Goal: Task Accomplishment & Management: Use online tool/utility

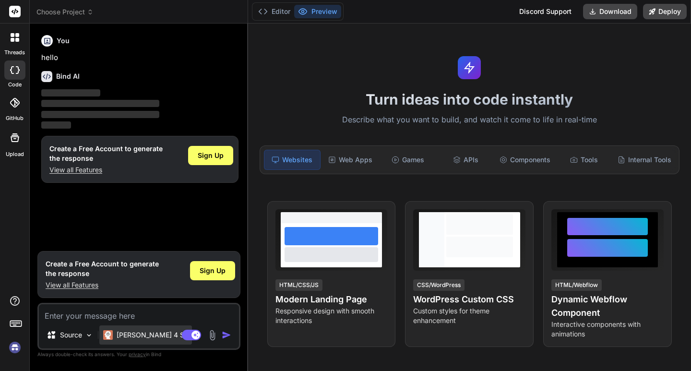
click at [135, 332] on p "[PERSON_NAME] 4 S.." at bounding box center [152, 335] width 71 height 10
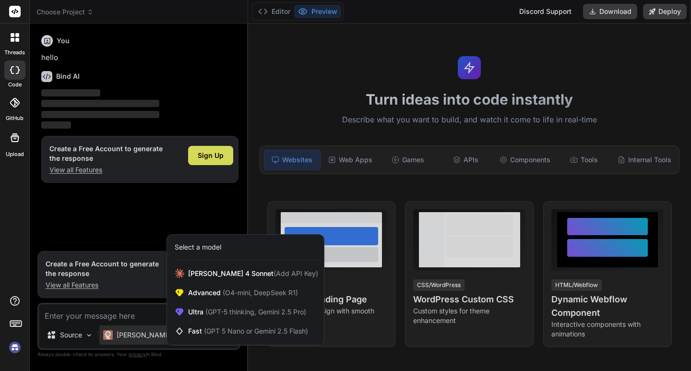
click at [122, 318] on div at bounding box center [345, 185] width 691 height 371
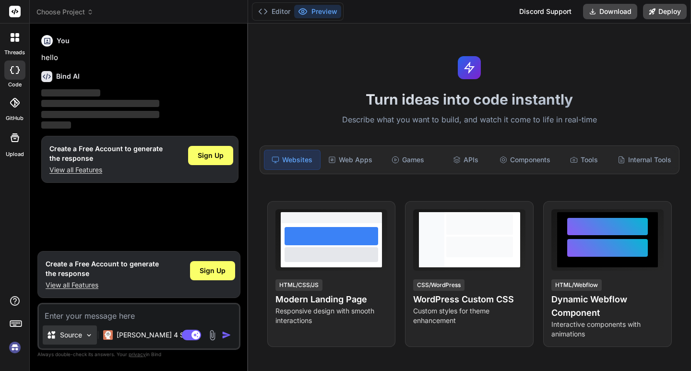
click at [82, 334] on p "Source" at bounding box center [71, 335] width 22 height 10
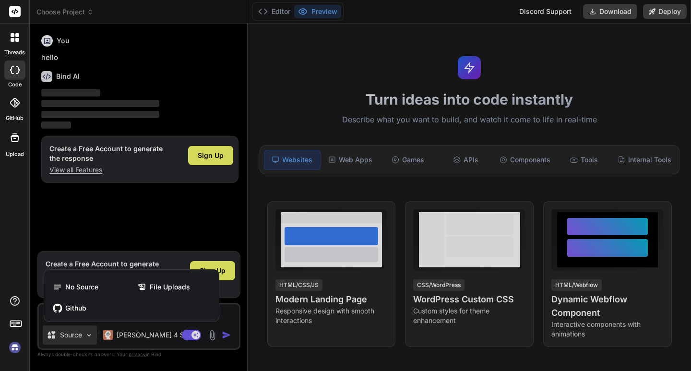
click at [82, 334] on div at bounding box center [345, 185] width 691 height 371
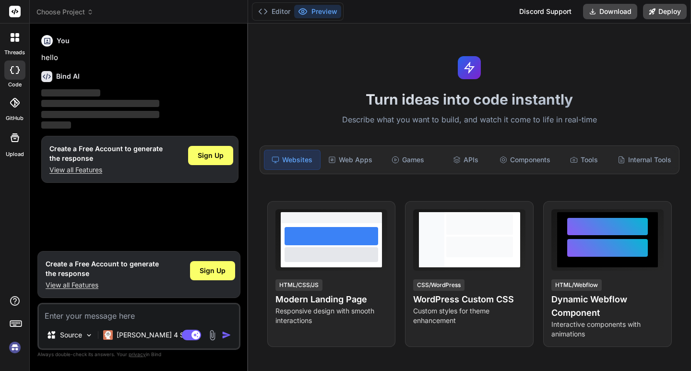
click at [78, 318] on textarea at bounding box center [139, 312] width 200 height 17
click at [116, 333] on div "[PERSON_NAME] 4 S.." at bounding box center [145, 335] width 85 height 10
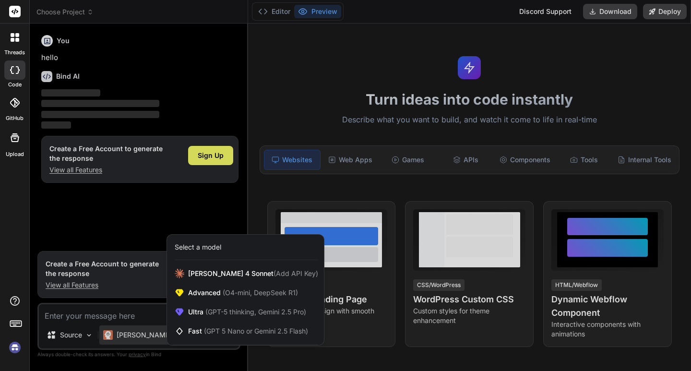
click at [132, 310] on div at bounding box center [345, 185] width 691 height 371
type textarea "x"
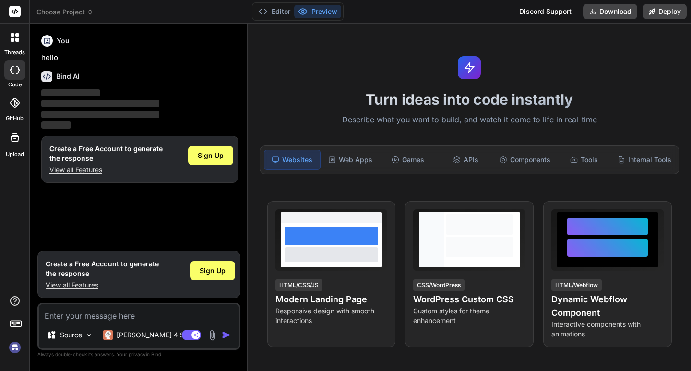
click at [213, 332] on img at bounding box center [212, 335] width 11 height 11
click at [74, 116] on span "‌" at bounding box center [100, 114] width 118 height 7
click at [119, 190] on div "You hello Bind AI ‌ ‌ ‌ ‌ Create a Free Account to generate the response View a…" at bounding box center [139, 138] width 201 height 215
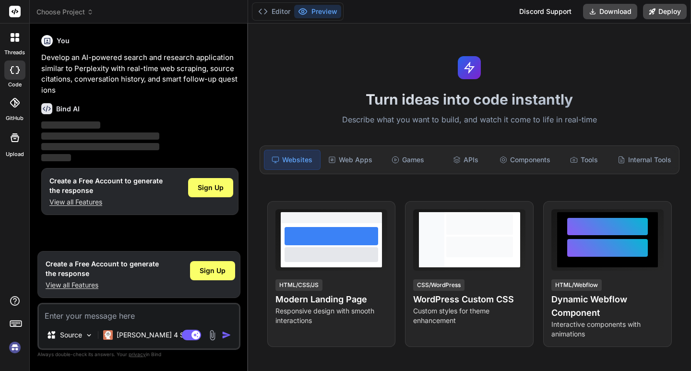
type textarea "x"
click at [288, 8] on button "Editor" at bounding box center [274, 11] width 40 height 13
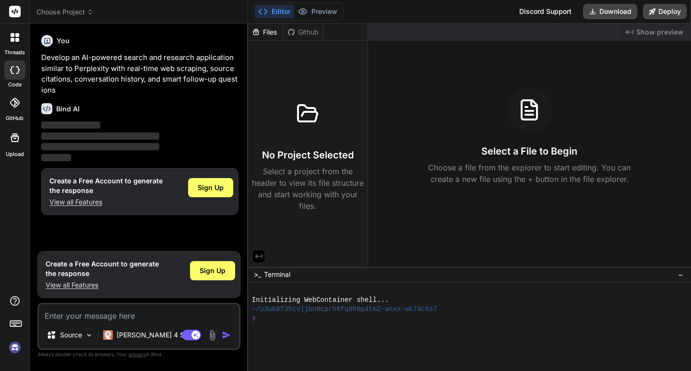
click at [108, 105] on div "Bind AI" at bounding box center [139, 108] width 197 height 11
click at [103, 106] on div "Bind AI" at bounding box center [139, 108] width 197 height 11
click at [102, 106] on div "Bind AI" at bounding box center [139, 108] width 197 height 11
click at [101, 106] on div "Bind AI" at bounding box center [139, 108] width 197 height 11
click at [104, 105] on div "Bind AI" at bounding box center [139, 108] width 197 height 11
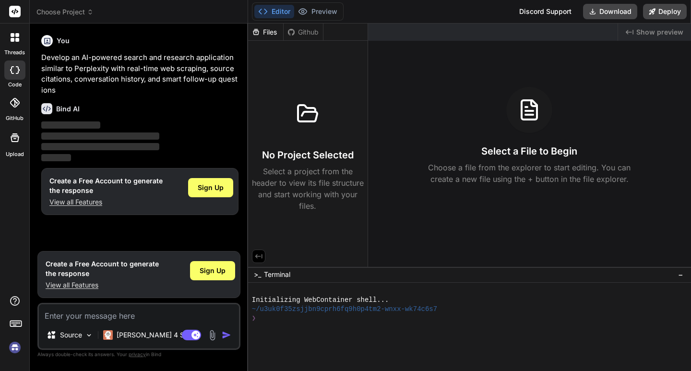
click at [106, 104] on div "Bind AI" at bounding box center [139, 108] width 197 height 11
click at [105, 104] on div "Bind AI" at bounding box center [139, 108] width 197 height 11
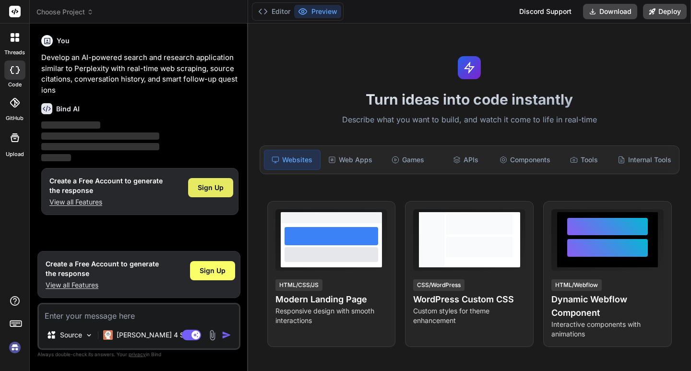
click at [215, 184] on span "Sign Up" at bounding box center [211, 188] width 26 height 10
click at [82, 148] on span "‌" at bounding box center [100, 146] width 118 height 7
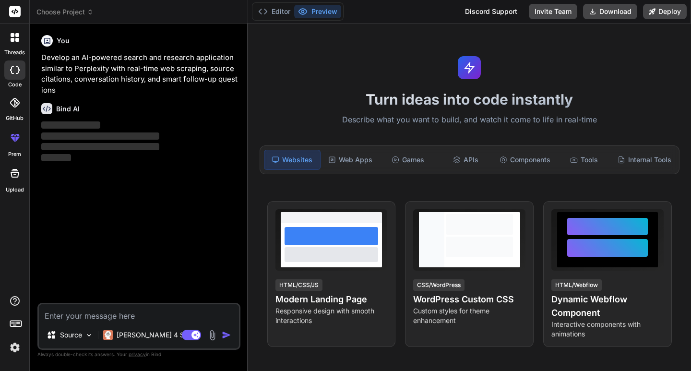
click at [12, 347] on img at bounding box center [15, 347] width 16 height 16
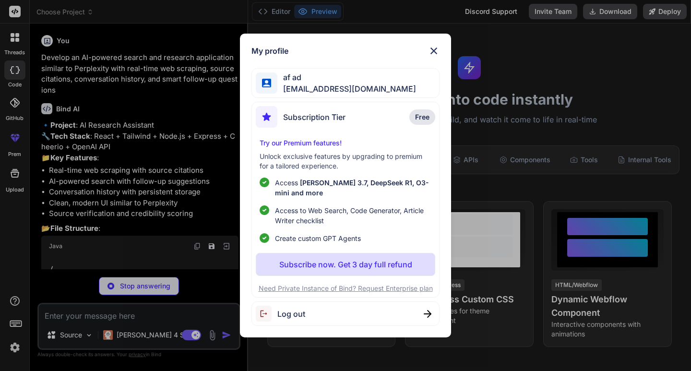
click at [90, 248] on div "My profile af ad renara2368@obirah.com Subscription Tier Free Try our Premium f…" at bounding box center [345, 185] width 691 height 371
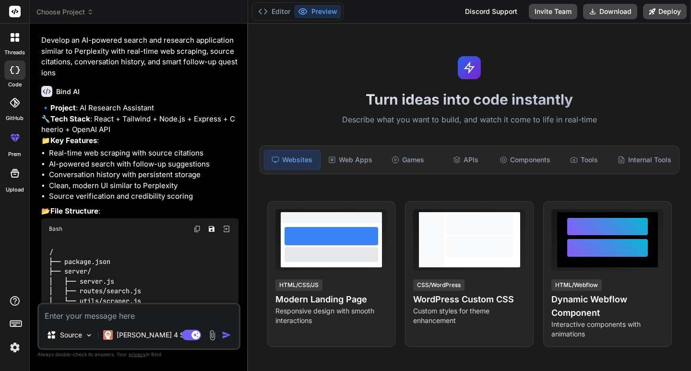
scroll to position [190, 0]
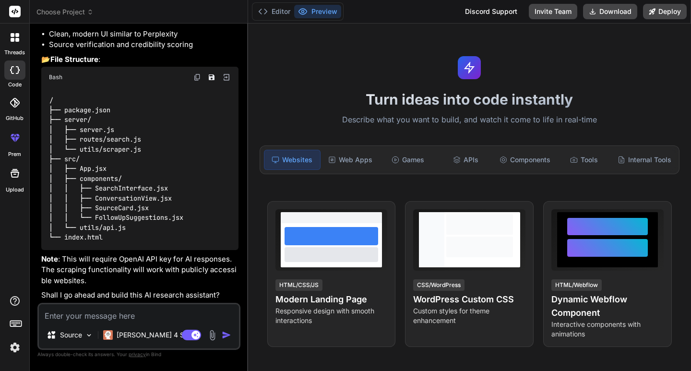
click at [226, 335] on img "button" at bounding box center [227, 335] width 10 height 10
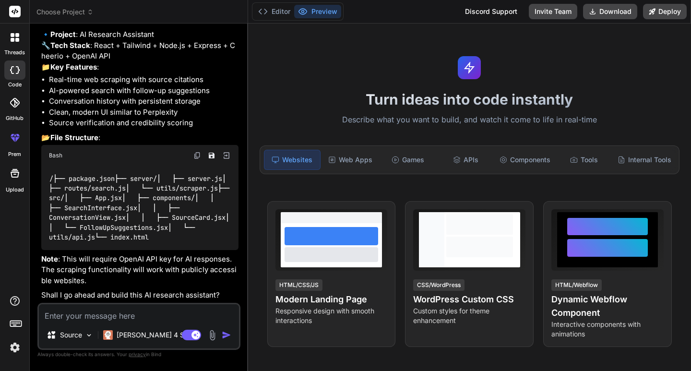
type textarea "x"
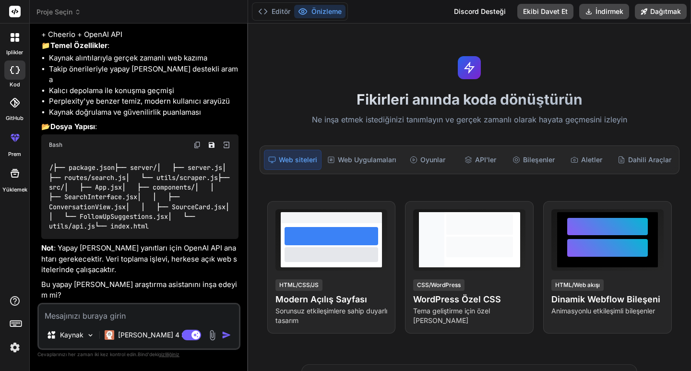
click at [91, 315] on textarea at bounding box center [139, 312] width 200 height 17
type textarea "i"
type textarea "x"
type textarea "in"
type textarea "x"
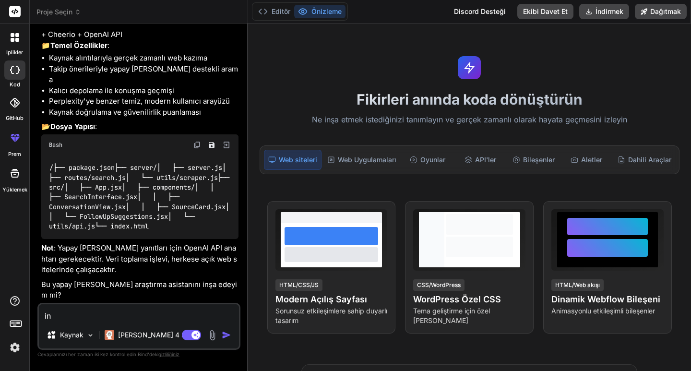
type textarea "inş"
type textarea "x"
type textarea "inşa"
type textarea "x"
type textarea "inşay"
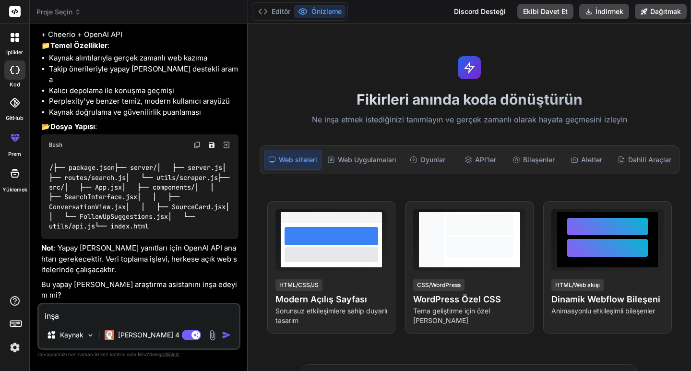
type textarea "x"
type textarea "inşaya"
type textarea "x"
type textarea "inşaya"
type textarea "x"
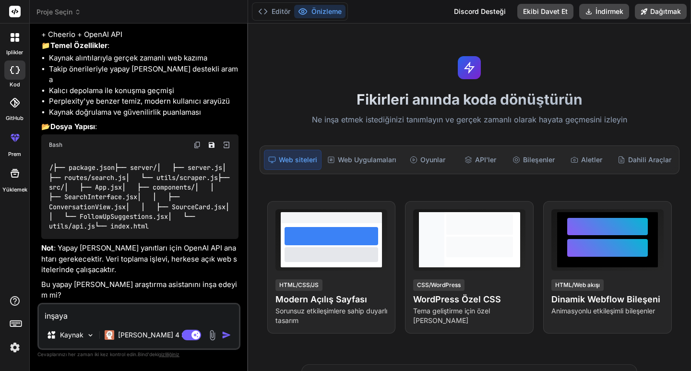
type textarea "inşaya b"
type textarea "x"
type textarea "inşaya ba"
type textarea "x"
type textarea "inşaya baş"
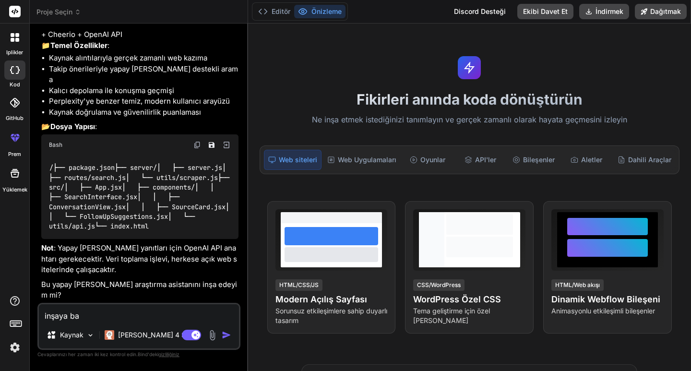
type textarea "x"
type textarea "inşaya başl"
type textarea "x"
type textarea "inşaya başla"
type textarea "x"
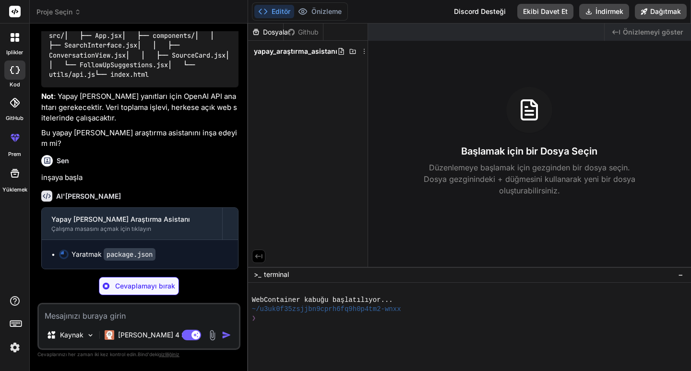
scroll to position [342, 0]
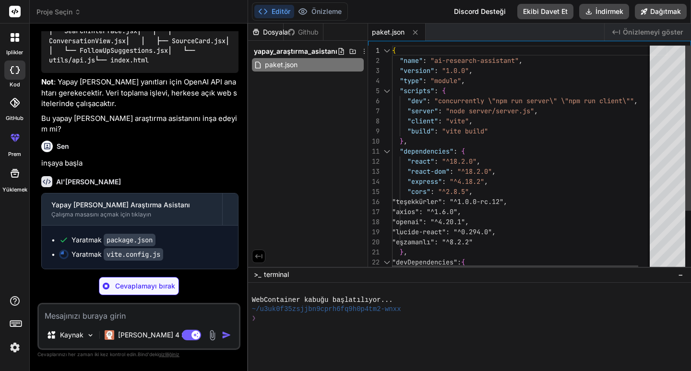
type textarea "x"
type textarea "changeOrigin: true } } } })"
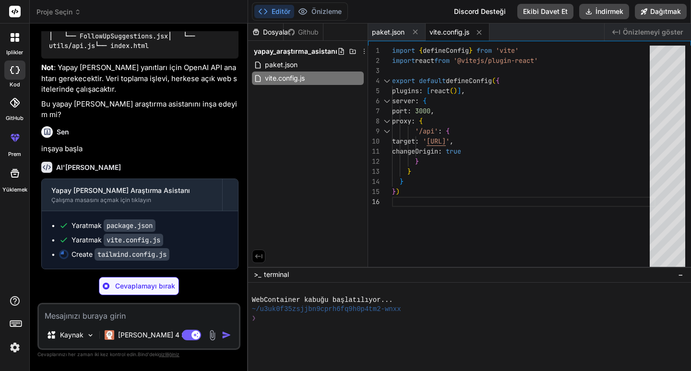
type textarea "x"
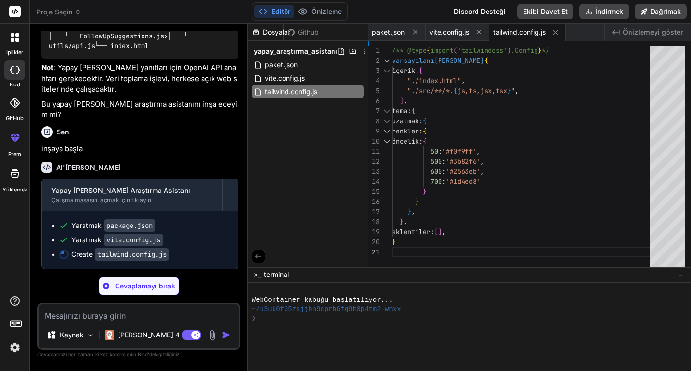
type textarea "x"
type textarea "export default { plugins: { tailwindcss: {}, autoprefixer: {}, }, }"
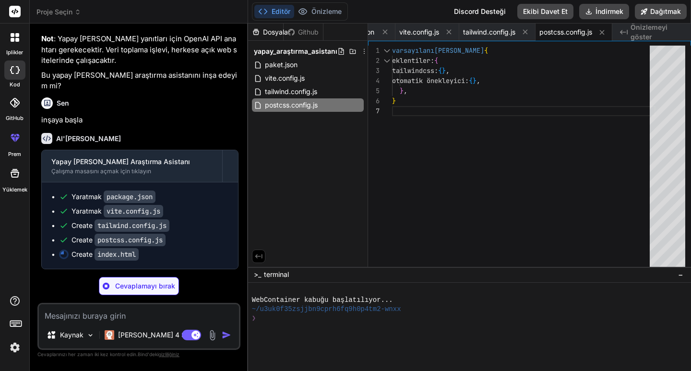
type textarea "x"
type textarea "<div id="root"></div> <script type="module" src="/src/main.jsx"></script> </bod…"
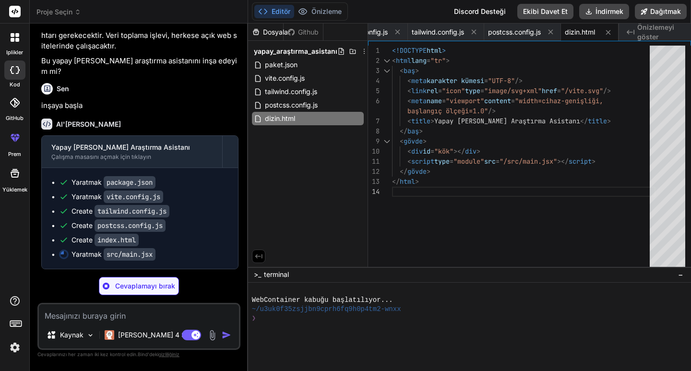
type textarea "x"
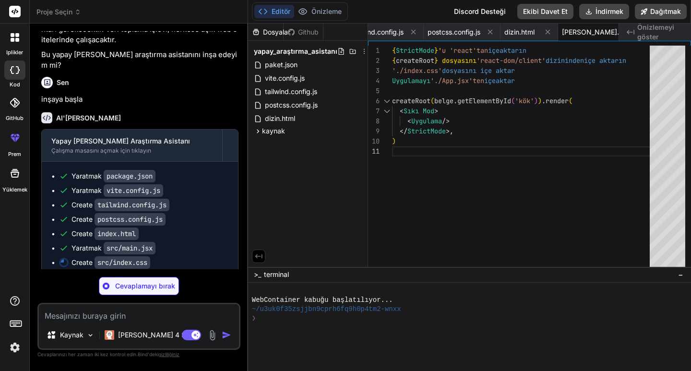
type textarea "x"
type textarea "border: 1px solid rgba(255, 255, 255, 0.2); } .animate-pulse-slow { animation: …"
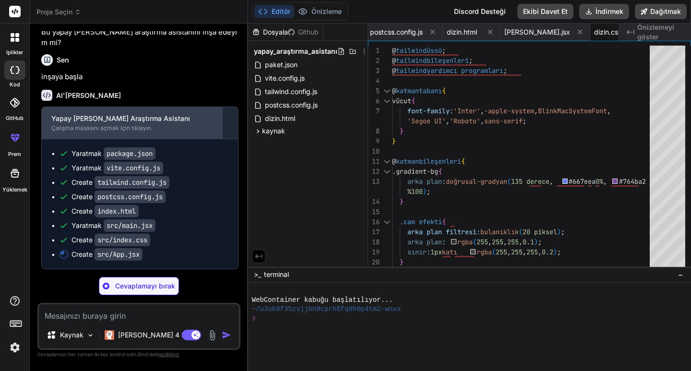
scroll to position [443, 0]
type textarea "x"
type textarea "/> )} </div> </div> ) } export default App"
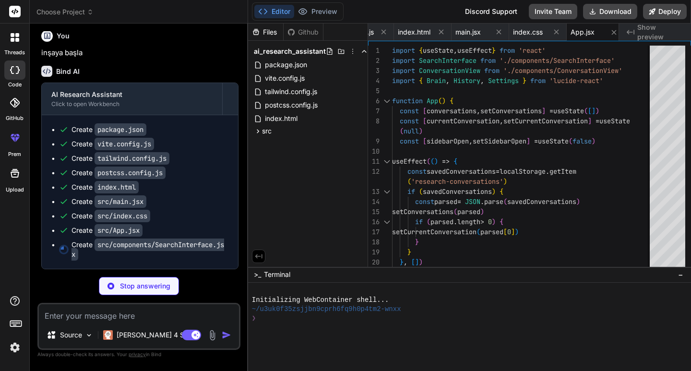
click at [178, 59] on p "inşaya başla" at bounding box center [139, 52] width 197 height 11
type textarea "x"
type textarea ") } export default SearchInterface"
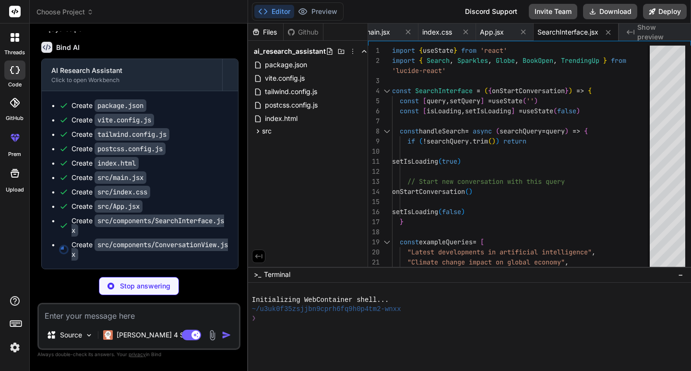
scroll to position [491, 0]
click at [259, 129] on icon at bounding box center [258, 131] width 8 height 8
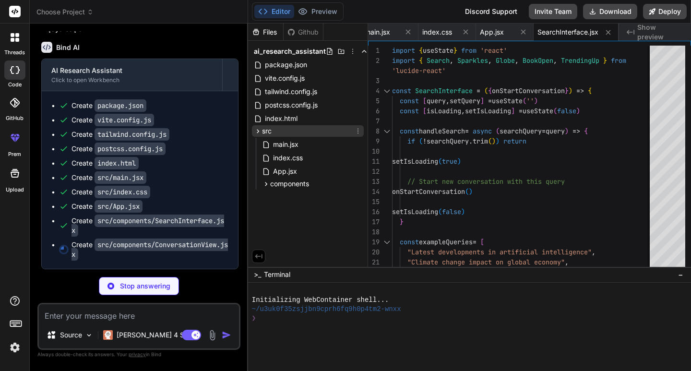
type textarea "x"
type textarea "export default ConversationView"
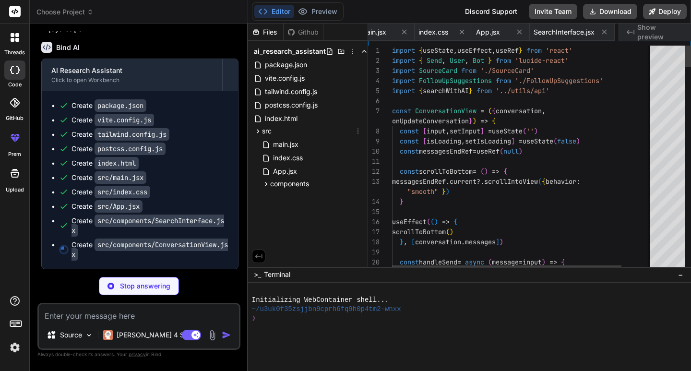
scroll to position [0, 443]
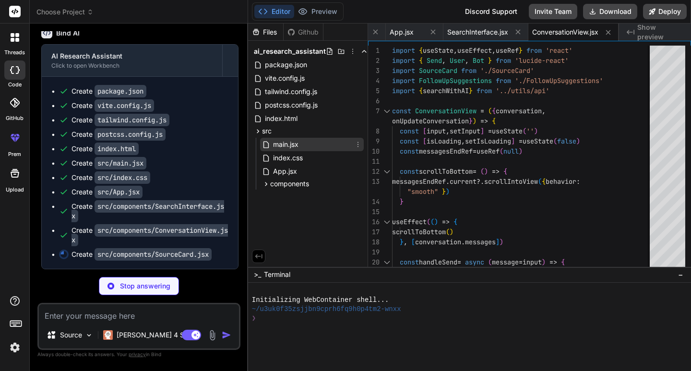
type textarea "x"
type textarea "</div> ) } export default SourceCard"
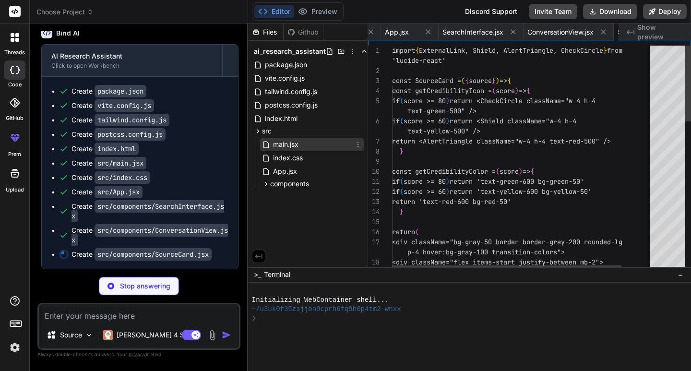
scroll to position [0, 515]
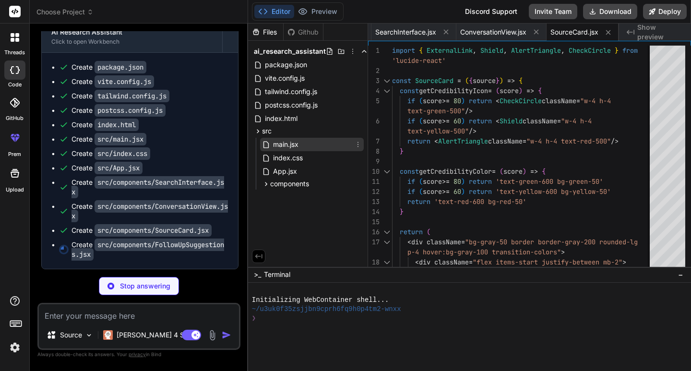
type textarea "x"
type textarea ") } export default FollowUpSuggestions"
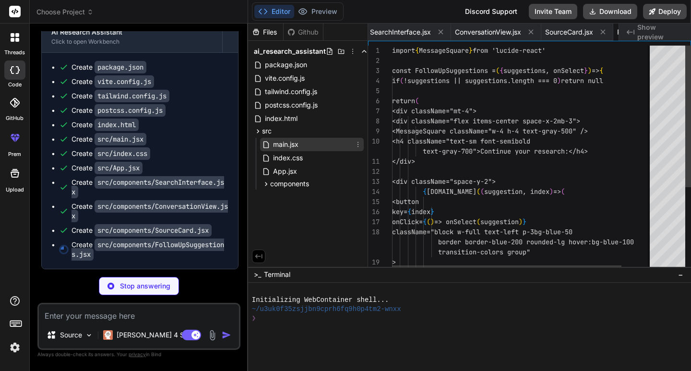
scroll to position [0, 611]
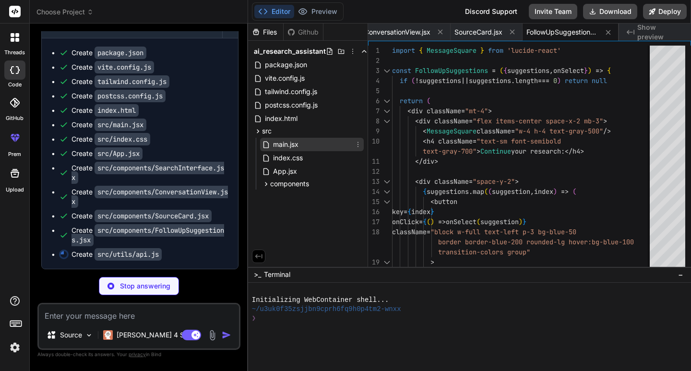
type textarea "x"
type textarea "return await response.json() } catch (error) { console.error('API Error:', erro…"
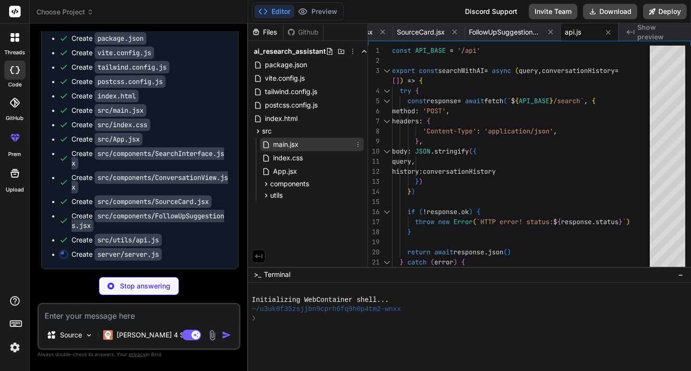
type textarea "x"
type textarea "app.listen(PORT, () => { console.log(`Server running on http://localhost:${PORT…"
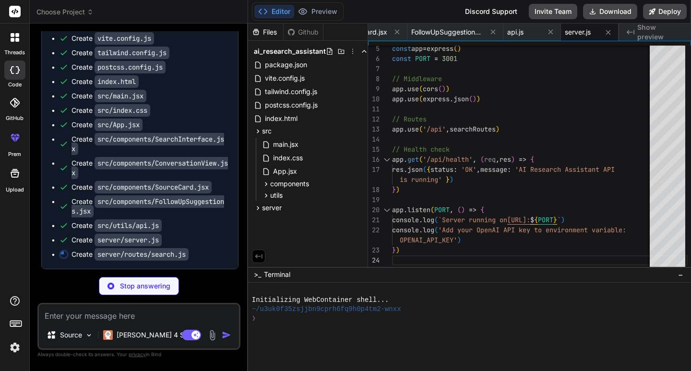
scroll to position [572, 0]
click at [87, 328] on div "Source" at bounding box center [70, 334] width 54 height 19
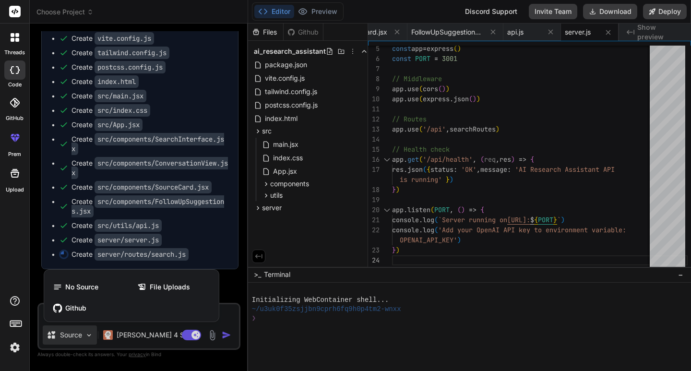
click at [92, 336] on div at bounding box center [345, 185] width 691 height 371
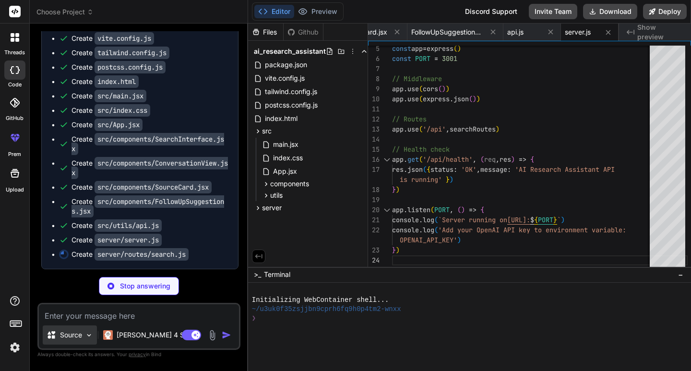
type textarea "x"
type textarea "return followUps.slice(0, 3) // Return 3 follow-up questions } export default r…"
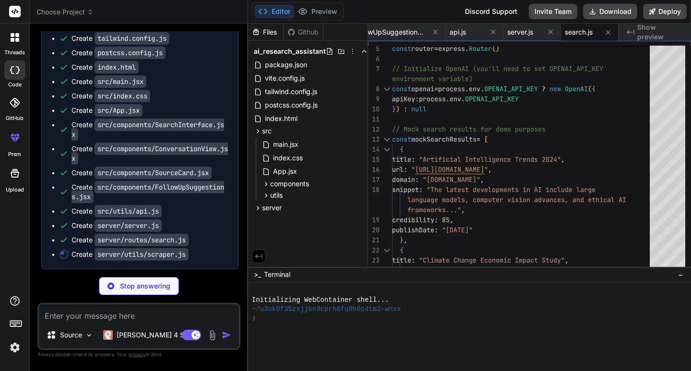
scroll to position [587, 0]
type textarea "x"
type textarea "if (domain.includes(medium)) return Math.floor(Math.random() * 20) + 60 // 60-7…"
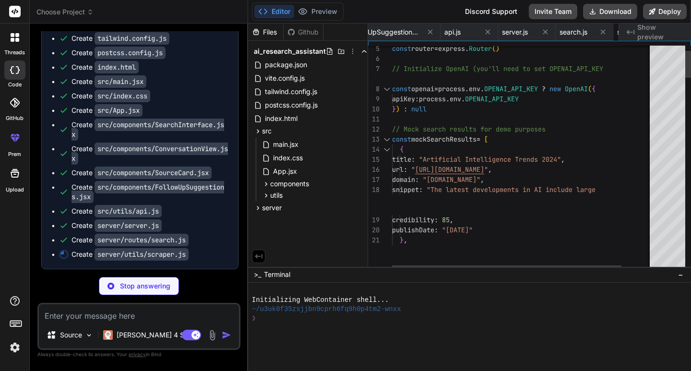
type textarea "x"
type textarea "OPENAI_API_KEY=your_openai_api_key_here # Instructions: # 1. Copy this file to …"
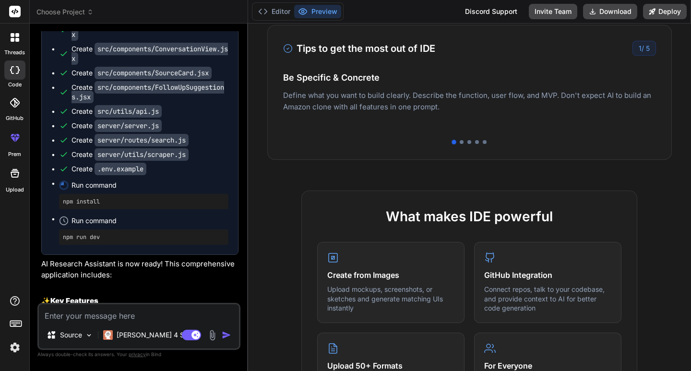
scroll to position [228, 0]
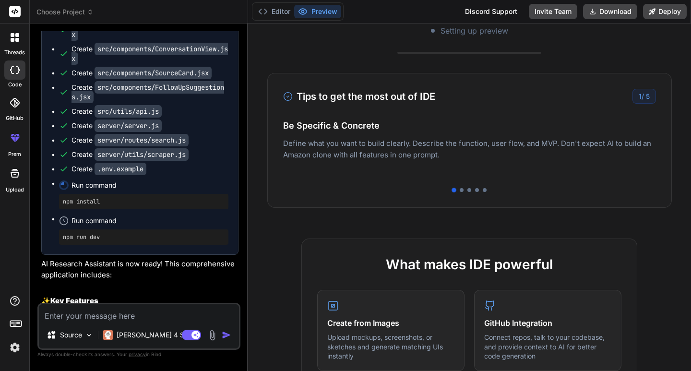
drag, startPoint x: 587, startPoint y: 131, endPoint x: 448, endPoint y: 119, distance: 139.6
click at [454, 121] on div "Be Specific & Concrete Define what you want to build clearly. Describe the func…" at bounding box center [469, 148] width 373 height 58
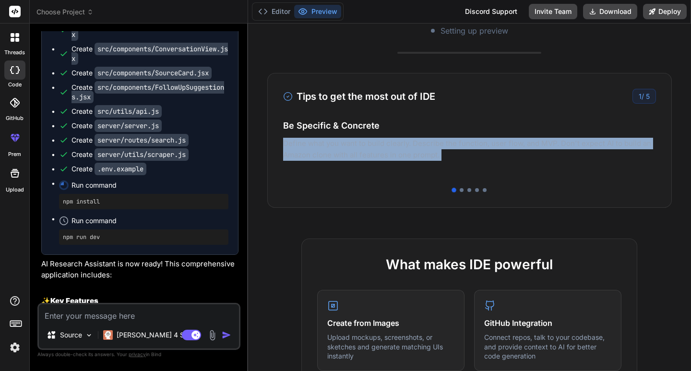
click at [591, 134] on h4 "Easy Deployment" at bounding box center [469, 135] width 373 height 13
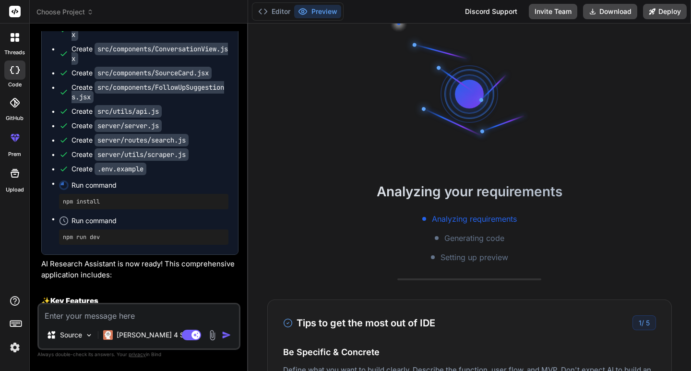
scroll to position [0, 0]
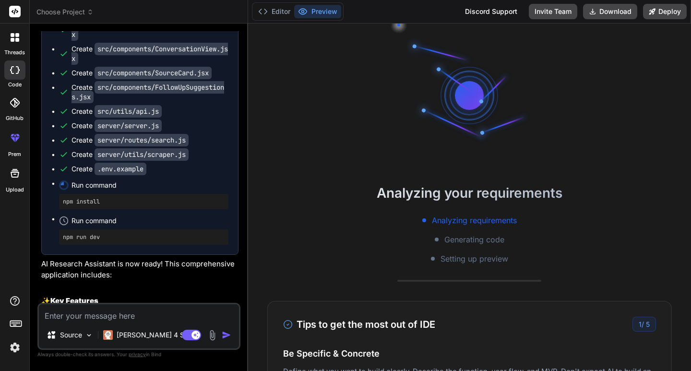
click at [475, 242] on span "Generating code" at bounding box center [474, 240] width 60 height 12
drag, startPoint x: 496, startPoint y: 99, endPoint x: 395, endPoint y: 93, distance: 100.5
click at [397, 93] on div at bounding box center [469, 96] width 144 height 144
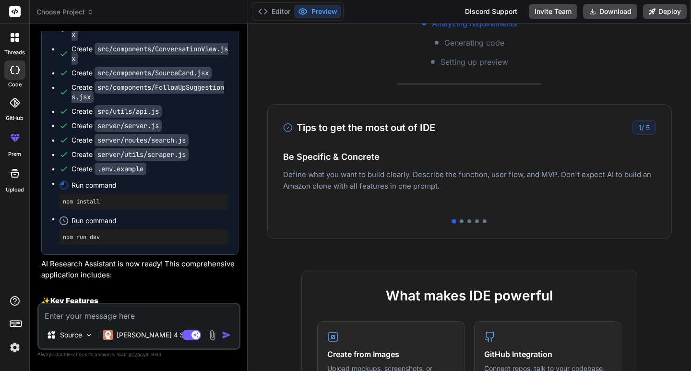
scroll to position [48, 0]
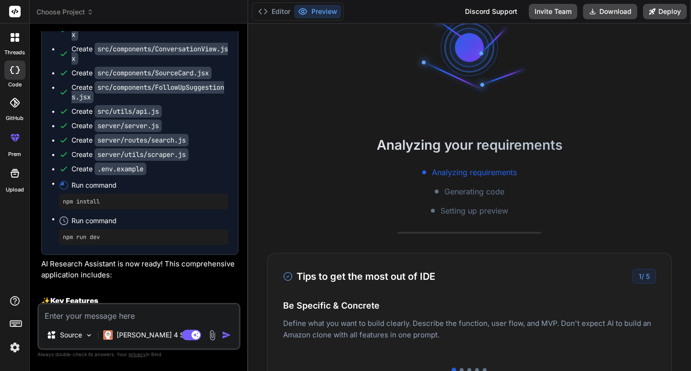
drag, startPoint x: 506, startPoint y: 60, endPoint x: 449, endPoint y: 47, distance: 59.1
click at [433, 40] on div at bounding box center [469, 48] width 144 height 144
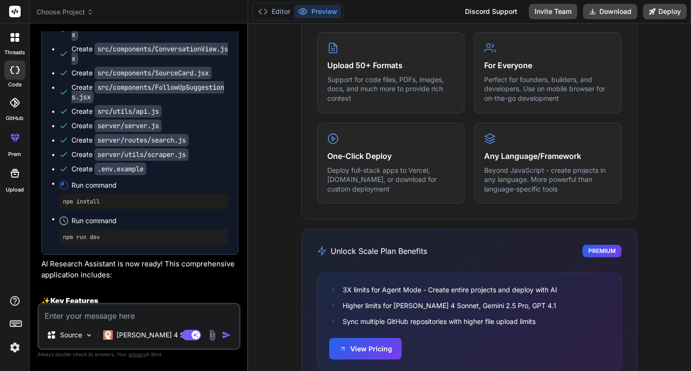
scroll to position [612, 0]
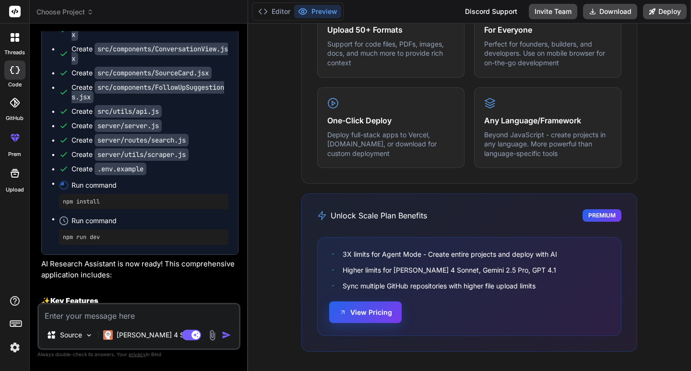
click at [382, 309] on button "View Pricing" at bounding box center [365, 312] width 72 height 22
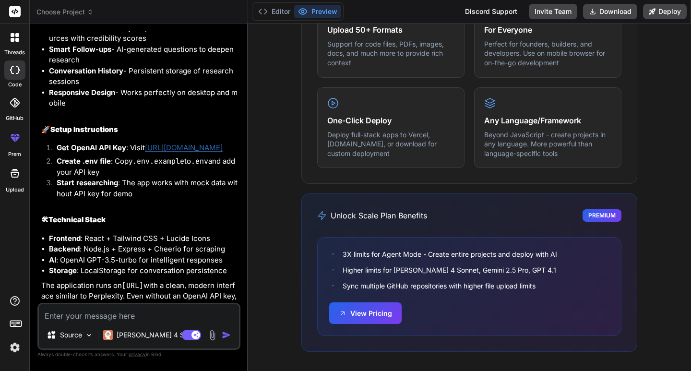
scroll to position [923, 0]
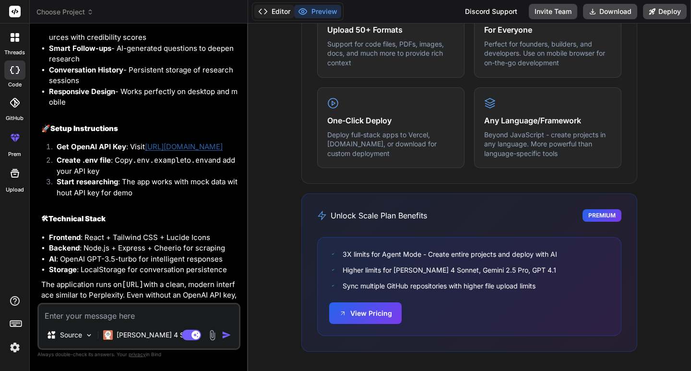
click at [274, 7] on button "Editor" at bounding box center [274, 11] width 40 height 13
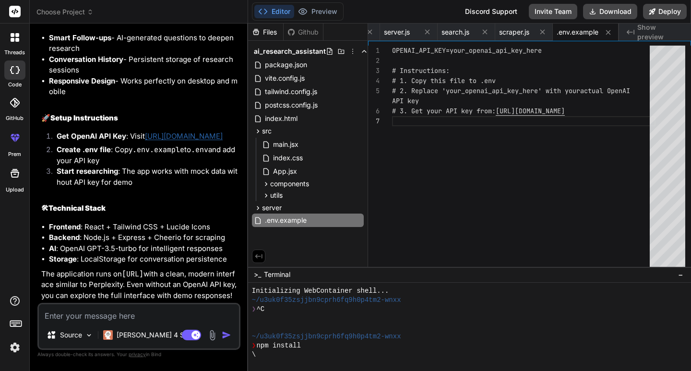
scroll to position [0, 0]
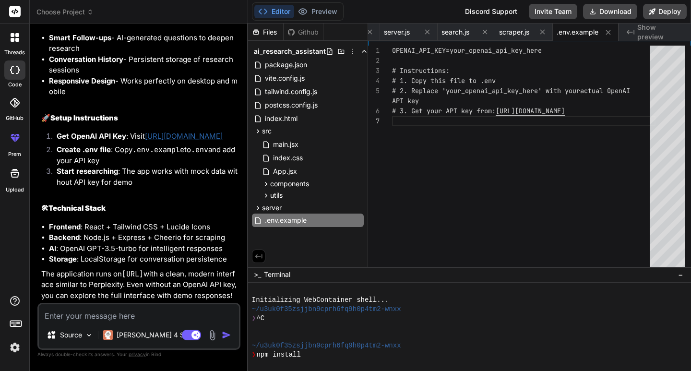
drag, startPoint x: 678, startPoint y: 323, endPoint x: 689, endPoint y: 320, distance: 10.9
click at [679, 324] on div at bounding box center [465, 327] width 427 height 9
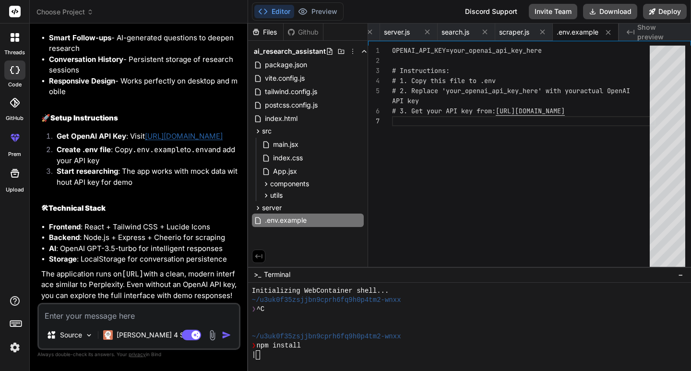
type textarea "x"
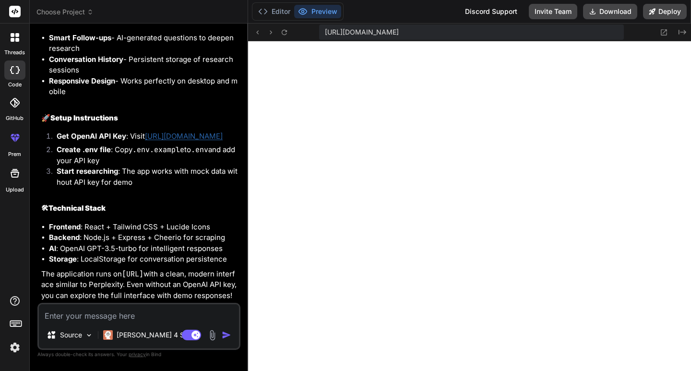
scroll to position [346, 0]
click at [281, 30] on icon at bounding box center [284, 32] width 8 height 8
click at [276, 9] on button "Editor" at bounding box center [274, 11] width 40 height 13
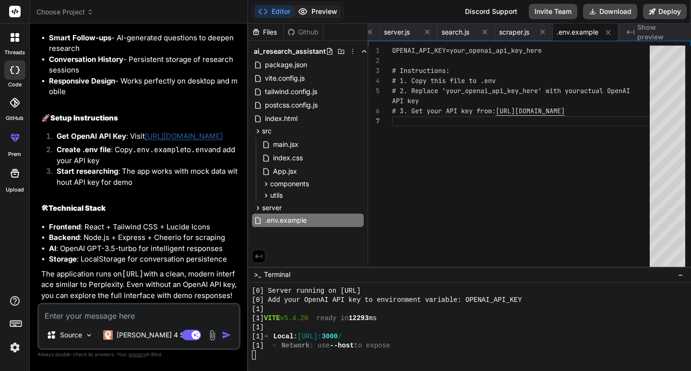
click at [329, 15] on button "Preview" at bounding box center [317, 11] width 47 height 13
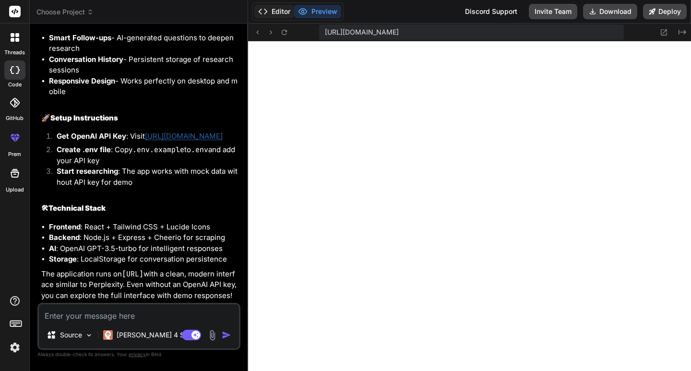
click at [280, 10] on button "Editor" at bounding box center [274, 11] width 40 height 13
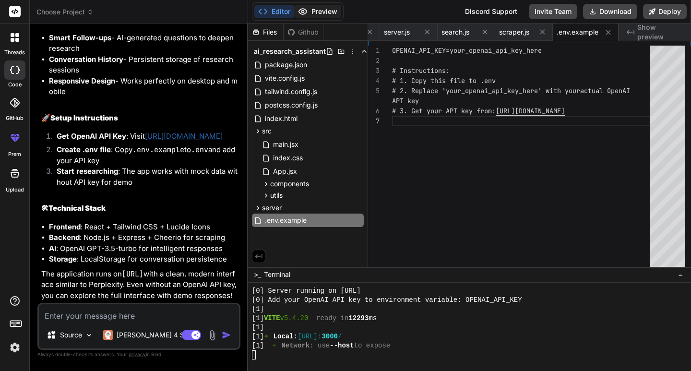
click at [310, 15] on button "Preview" at bounding box center [317, 11] width 47 height 13
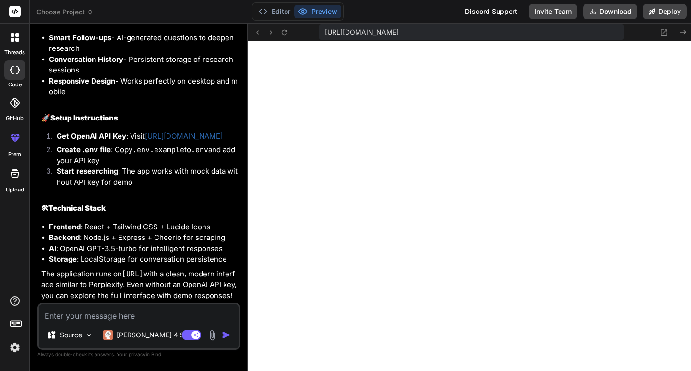
click at [399, 33] on span "https://u3uk0f35zsjjbn9cprh6fq9h0p4tm2-wnxx--3000--96435430.local-corp.webconta…" at bounding box center [362, 32] width 74 height 10
click at [280, 36] on button at bounding box center [285, 32] width 12 height 12
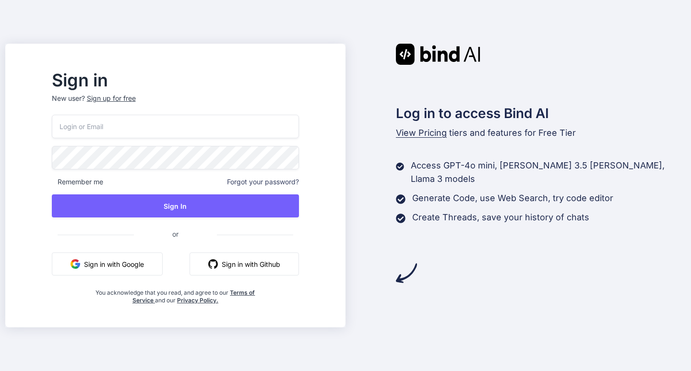
click at [222, 121] on input "email" at bounding box center [175, 127] width 247 height 24
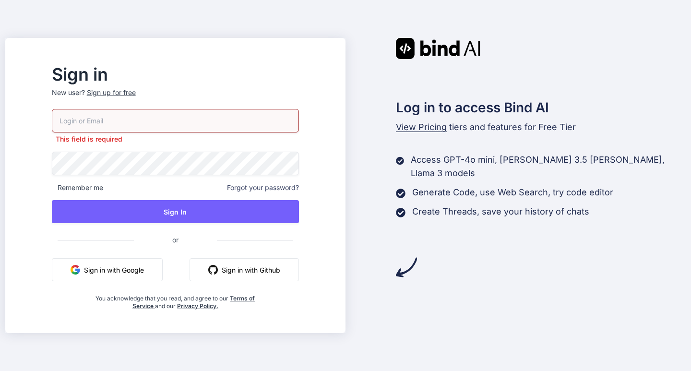
paste input "renara2368@obirah.com"
type input "renara2368@obirah.com"
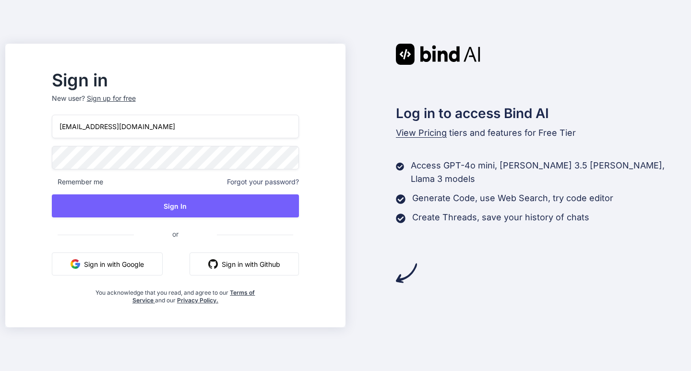
click at [195, 239] on span "or" at bounding box center [175, 234] width 83 height 24
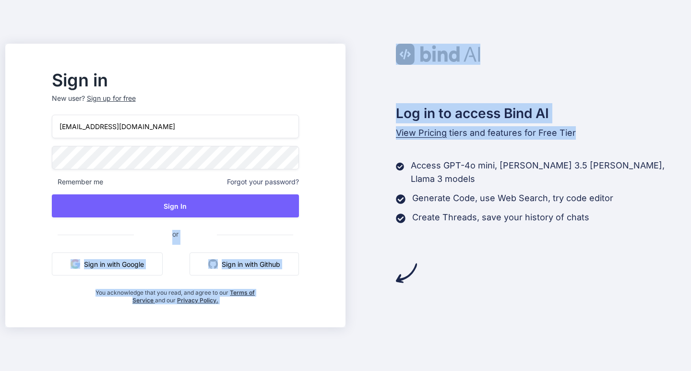
drag, startPoint x: 195, startPoint y: 239, endPoint x: 370, endPoint y: 303, distance: 186.7
click at [370, 303] on div "Sign in New user? Sign up for free renara2368@obirah.com Remember me Forgot you…" at bounding box center [345, 186] width 680 height 284
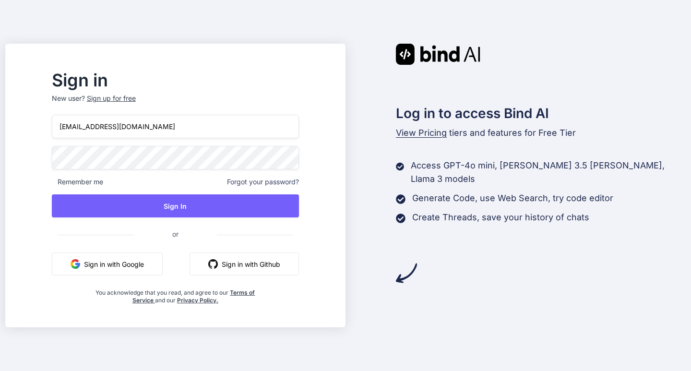
click at [207, 171] on div "renara2368@obirah.com Remember me Forgot your password? Sign In or Sign in with…" at bounding box center [175, 210] width 247 height 190
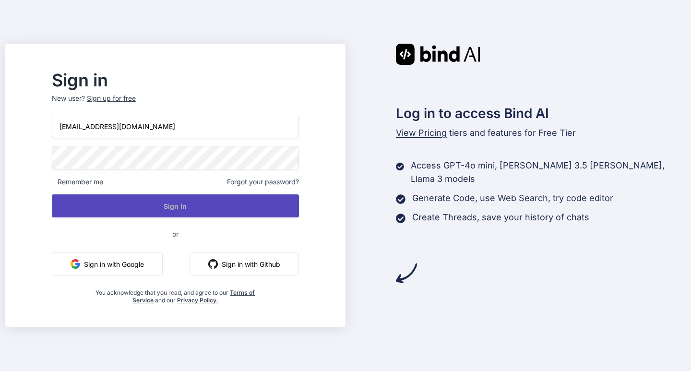
click at [162, 207] on button "Sign In" at bounding box center [175, 205] width 247 height 23
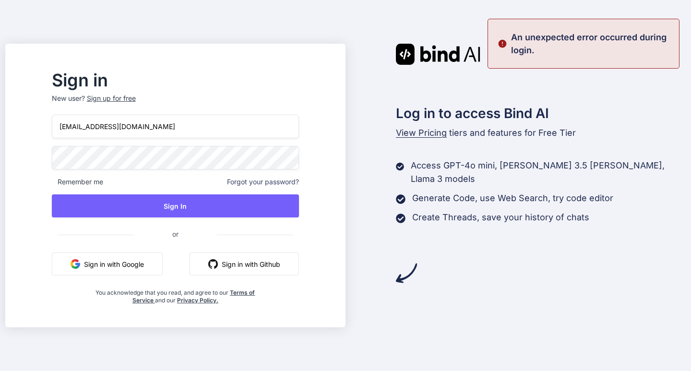
click at [98, 181] on span "Remember me" at bounding box center [77, 182] width 51 height 10
click at [103, 183] on span "Remember me" at bounding box center [77, 182] width 51 height 10
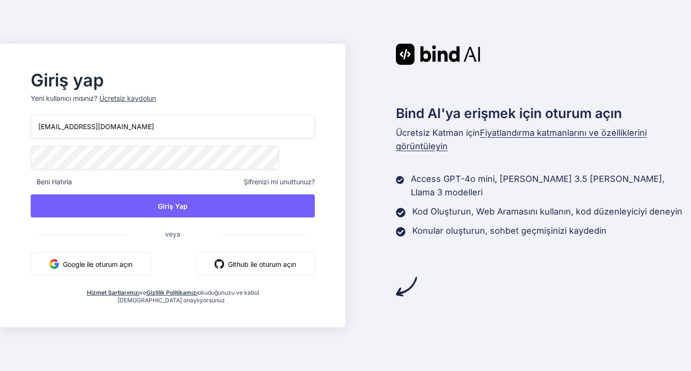
click at [500, 133] on font "Fiyatlandırma katmanlarını ve özelliklerini görüntüleyin" at bounding box center [521, 140] width 251 height 24
click at [154, 102] on font "Ücretsiz kaydolun" at bounding box center [127, 98] width 57 height 8
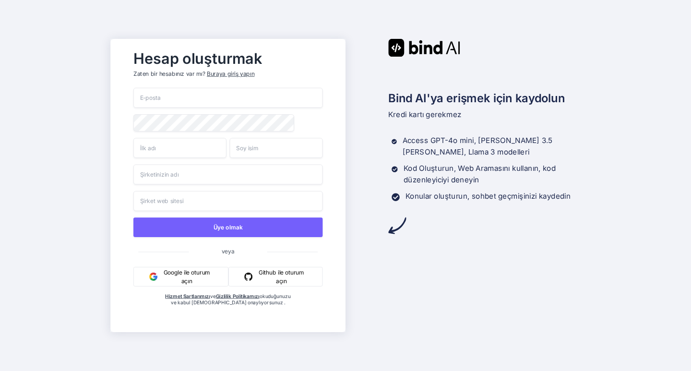
click at [145, 95] on input "email" at bounding box center [227, 98] width 189 height 20
paste input "renara2368@obirah.com"
type input "renara2368@obirah.com"
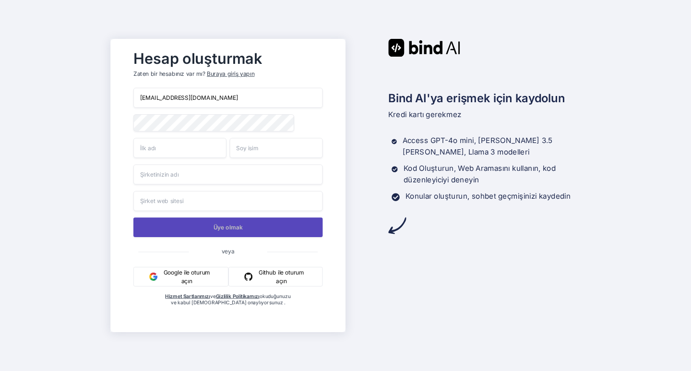
click at [186, 221] on button "Üye olmak" at bounding box center [227, 227] width 189 height 20
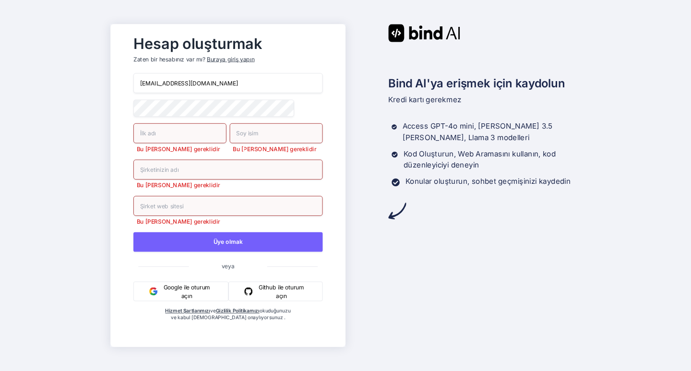
click at [185, 136] on input "text" at bounding box center [179, 133] width 93 height 20
type input "af"
click at [259, 138] on input "text" at bounding box center [276, 133] width 93 height 20
type input "ad"
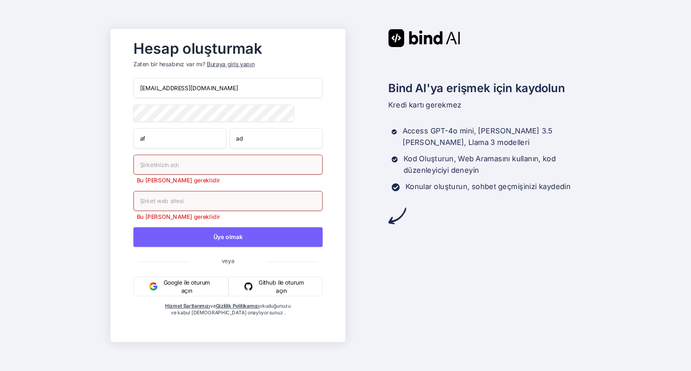
click at [227, 173] on input "text" at bounding box center [227, 164] width 189 height 20
type input "sad"
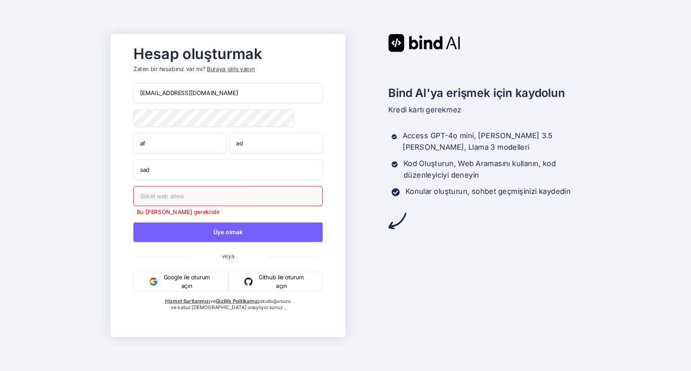
click at [223, 201] on input "text" at bounding box center [227, 196] width 189 height 20
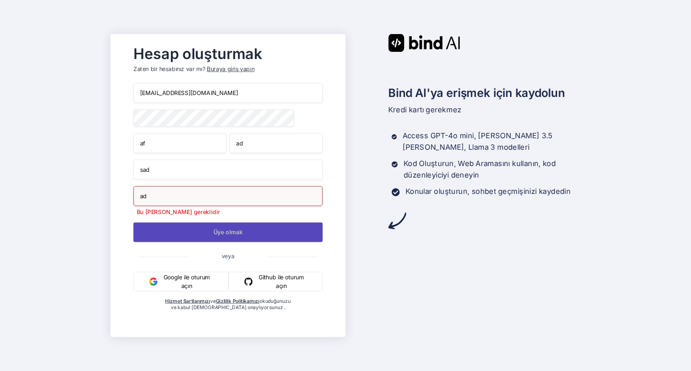
type input "ad"
click at [225, 228] on button "Üye olmak" at bounding box center [227, 232] width 189 height 20
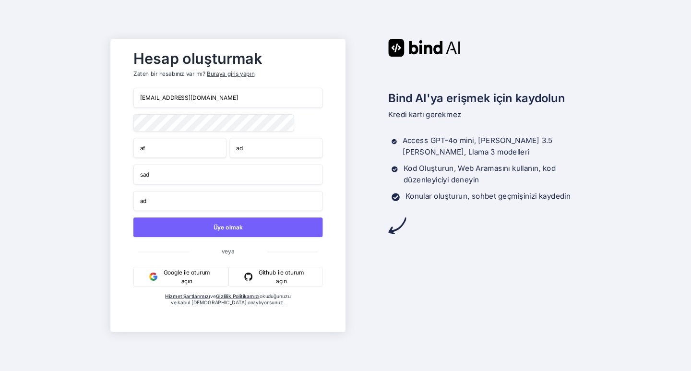
click at [221, 207] on input "ad" at bounding box center [227, 201] width 189 height 20
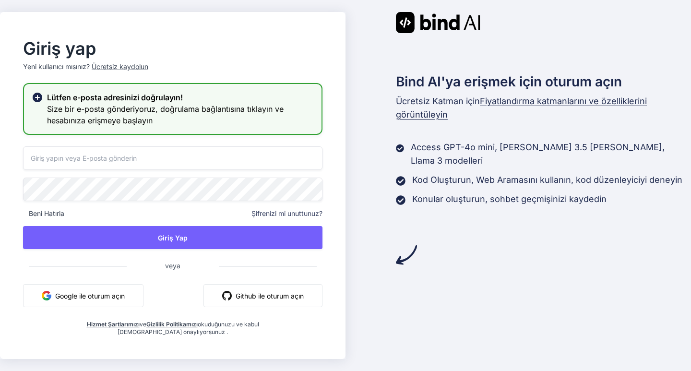
click at [180, 155] on input "email" at bounding box center [172, 158] width 299 height 24
paste input "renara2368@obirah.com"
type input "renara2368@obirah.com"
click at [299, 256] on div "renara2368@obirah.com Beni Hatırla Şifrenizi mi unuttunuz? Giriş Yap veya Googl…" at bounding box center [172, 241] width 299 height 190
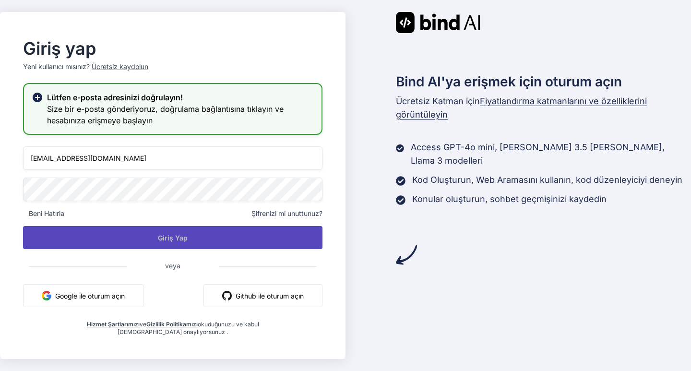
click at [297, 236] on button "Giriş Yap" at bounding box center [172, 237] width 299 height 23
click at [225, 245] on button "Giriş Yap" at bounding box center [172, 237] width 299 height 23
